Goal: Task Accomplishment & Management: Use online tool/utility

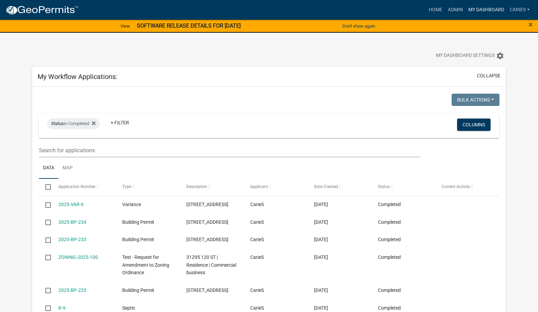
click at [486, 7] on link "My Dashboard" at bounding box center [485, 9] width 41 height 13
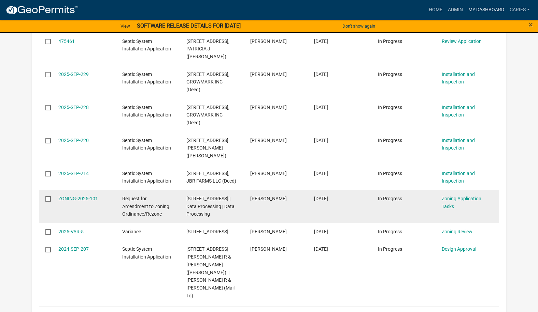
scroll to position [716, 0]
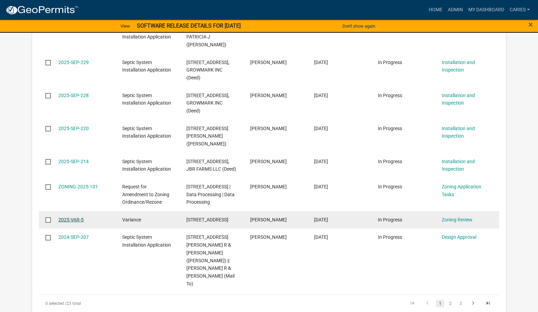
click at [68, 217] on link "2025-VAR-5" at bounding box center [70, 219] width 25 height 5
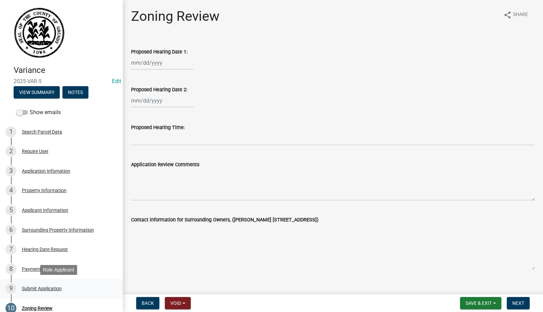
click at [41, 288] on div "Submit Application" at bounding box center [42, 289] width 40 height 5
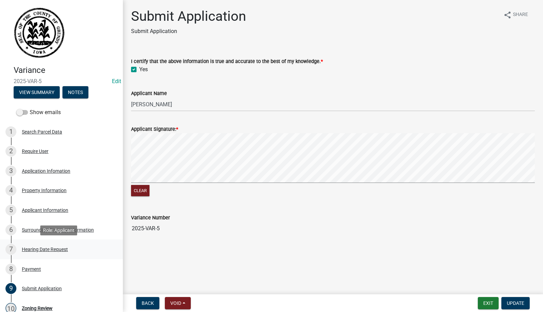
click at [33, 248] on div "Hearing Date Request" at bounding box center [45, 249] width 46 height 5
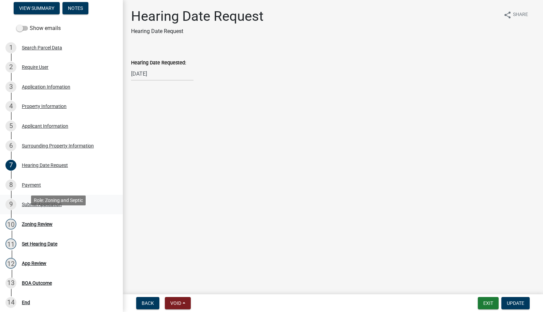
scroll to position [102, 0]
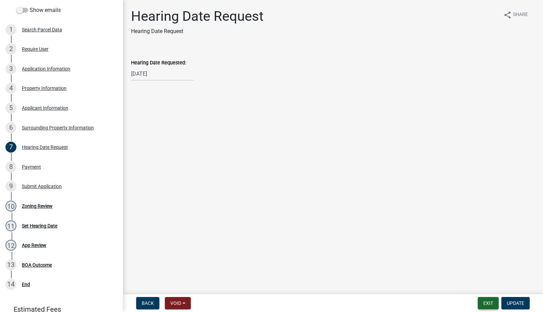
click at [481, 303] on button "Exit" at bounding box center [488, 303] width 21 height 12
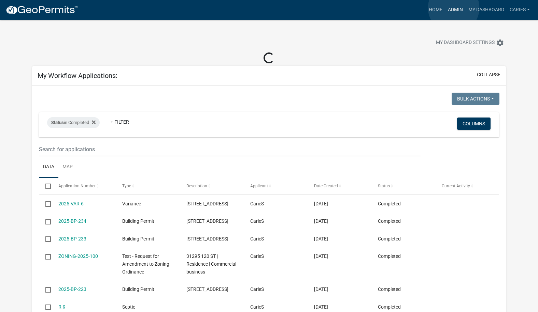
click at [453, 8] on link "Admin" at bounding box center [455, 9] width 20 height 13
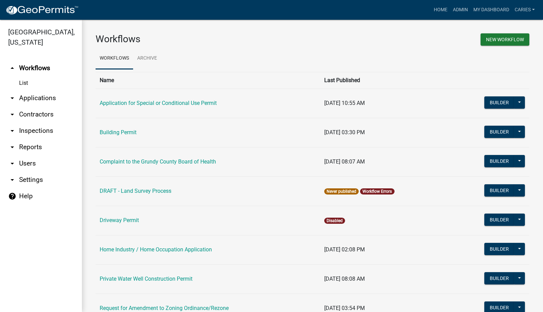
click at [32, 90] on link "arrow_drop_down Applications" at bounding box center [41, 98] width 82 height 16
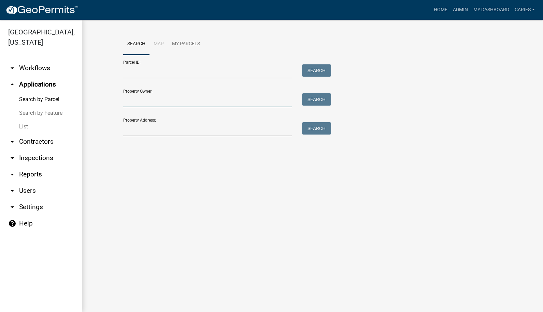
click at [158, 100] on input "Property Owner:" at bounding box center [207, 100] width 169 height 14
click at [150, 100] on input "mid-amercian energy" at bounding box center [207, 100] width 169 height 14
type input "mid-american energy"
click at [314, 97] on button "Search" at bounding box center [316, 99] width 29 height 12
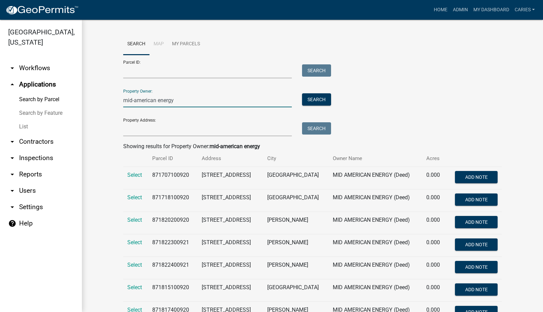
drag, startPoint x: 174, startPoint y: 101, endPoint x: 117, endPoint y: 100, distance: 57.0
click at [118, 100] on div "mid-american energy" at bounding box center [207, 100] width 179 height 14
click at [127, 131] on input "Property Address:" at bounding box center [207, 129] width 169 height 14
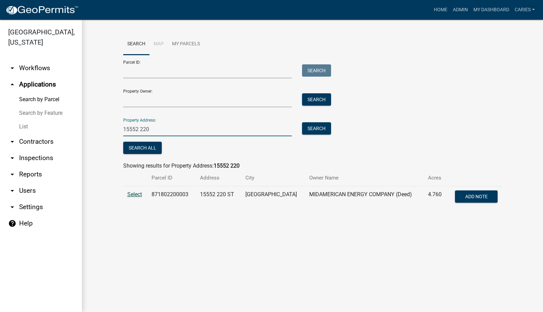
type input "15552 220"
click at [129, 193] on span "Select" at bounding box center [134, 194] width 15 height 6
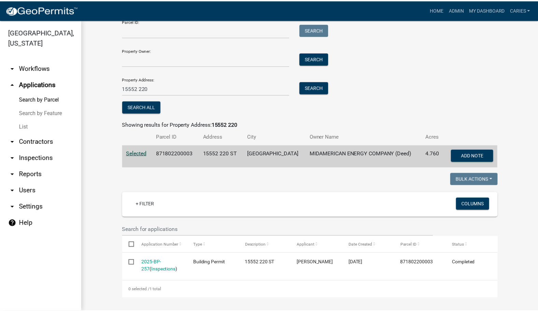
scroll to position [41, 0]
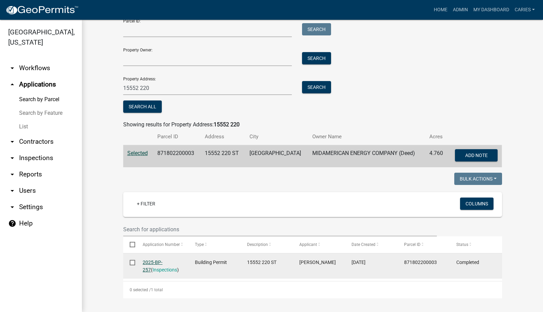
click at [152, 263] on link "2025-BP-257" at bounding box center [153, 266] width 20 height 13
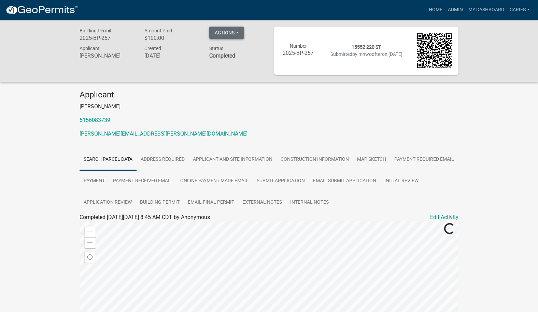
click at [229, 33] on button "Actions" at bounding box center [226, 33] width 35 height 12
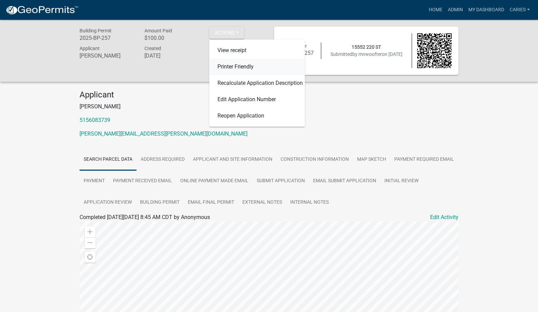
click at [230, 65] on link "Printer Friendly" at bounding box center [257, 67] width 96 height 16
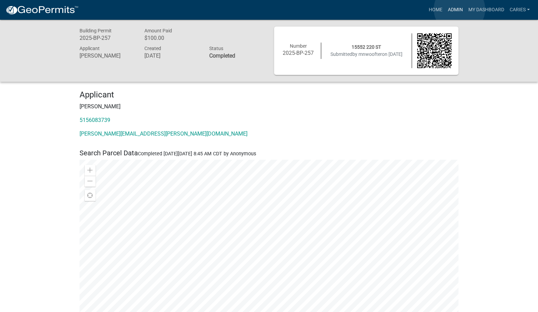
click at [459, 9] on link "Admin" at bounding box center [455, 9] width 20 height 13
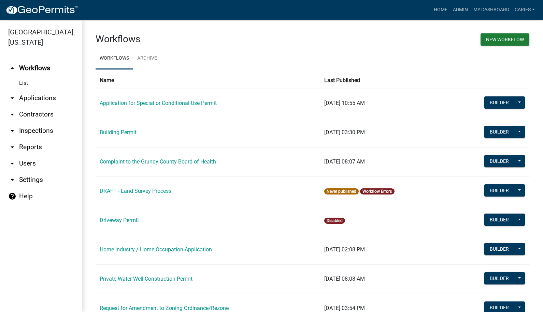
click at [38, 90] on link "arrow_drop_down Applications" at bounding box center [41, 98] width 82 height 16
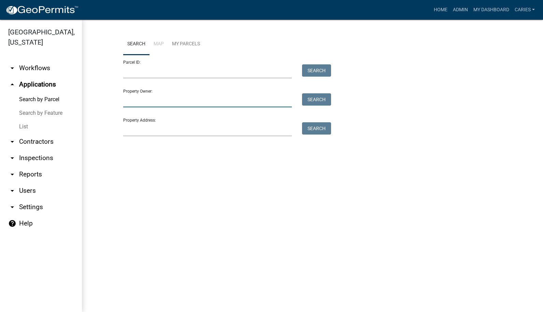
click at [136, 103] on input "Property Owner:" at bounding box center [207, 100] width 169 height 14
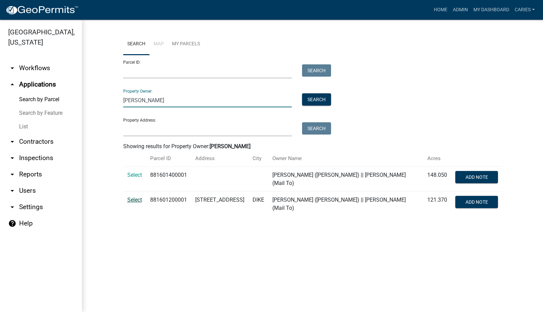
type input "hohenberger"
click at [138, 200] on span "Select" at bounding box center [134, 200] width 15 height 6
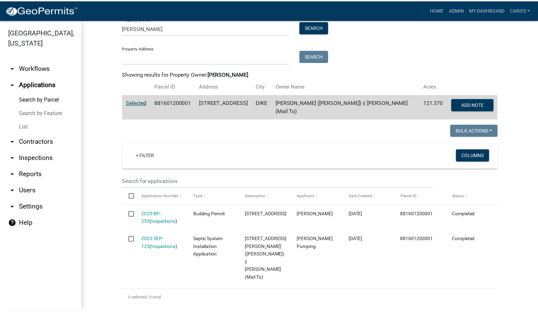
scroll to position [81, 0]
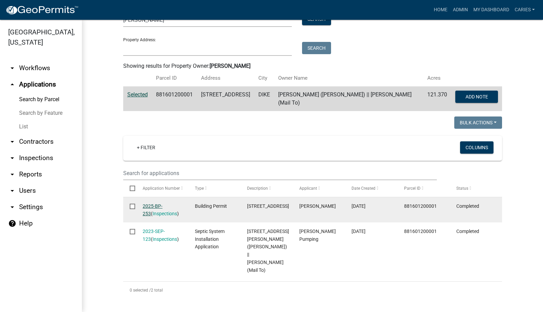
click at [150, 207] on link "2025-BP-253" at bounding box center [153, 210] width 20 height 13
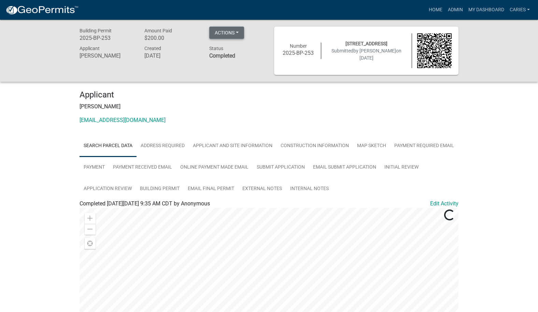
click at [232, 31] on button "Actions" at bounding box center [226, 33] width 35 height 12
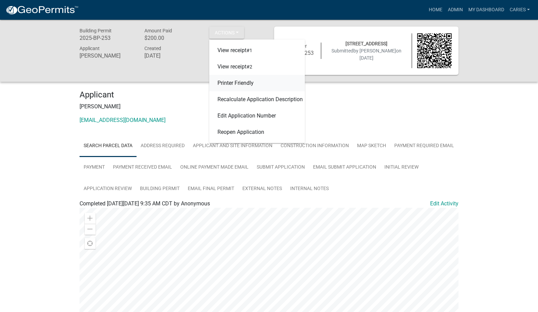
click at [235, 81] on link "Printer Friendly" at bounding box center [257, 83] width 96 height 16
